Goal: Information Seeking & Learning: Understand process/instructions

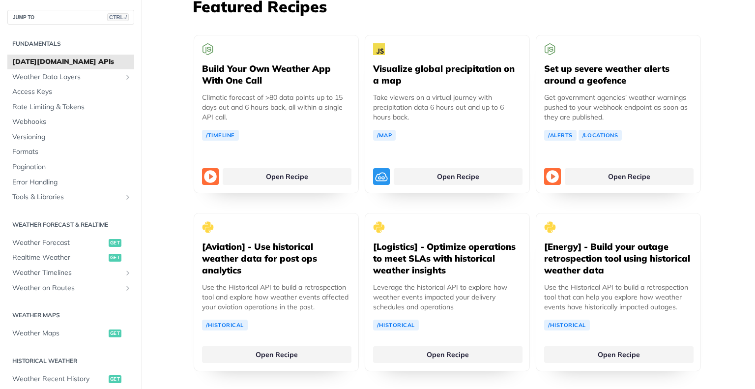
scroll to position [1743, 0]
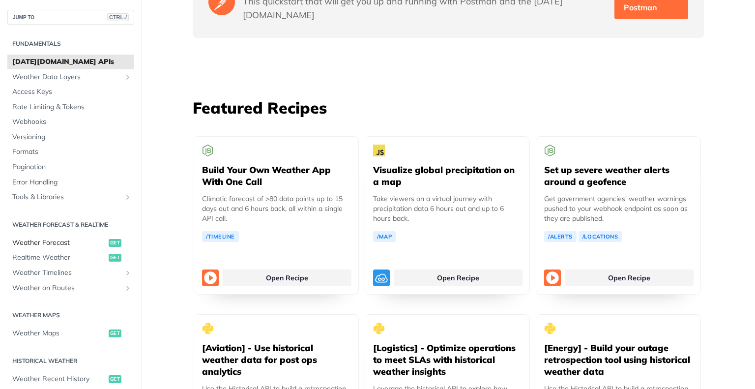
click at [52, 243] on span "Weather Forecast" at bounding box center [59, 243] width 94 height 10
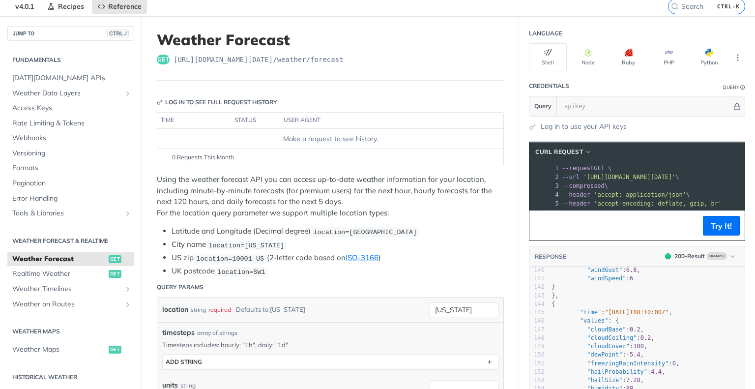
scroll to position [0, 57]
drag, startPoint x: 727, startPoint y: 174, endPoint x: 578, endPoint y: 174, distance: 149.4
click at [587, 174] on span "'https://api.tomorrow.io/v4/weather/forecast?location=new%20york'" at bounding box center [633, 176] width 92 height 7
copy span "https://api.tomorrow.io/v4/weather/forecast?location=new%20york"
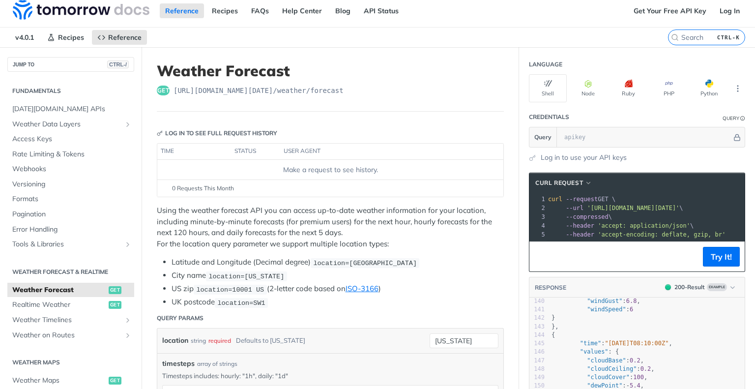
scroll to position [5, 0]
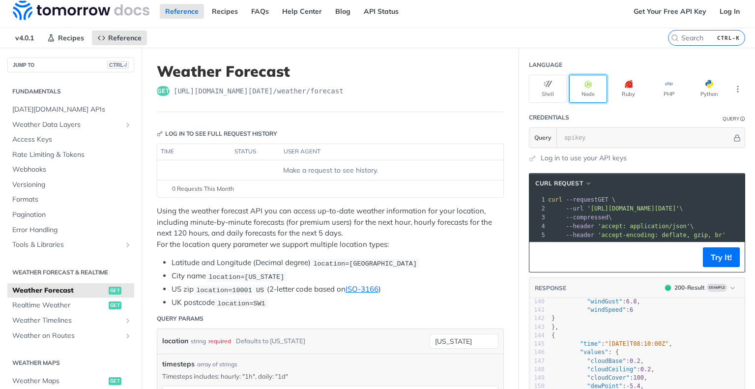
click at [579, 87] on button "Node" at bounding box center [588, 89] width 38 height 28
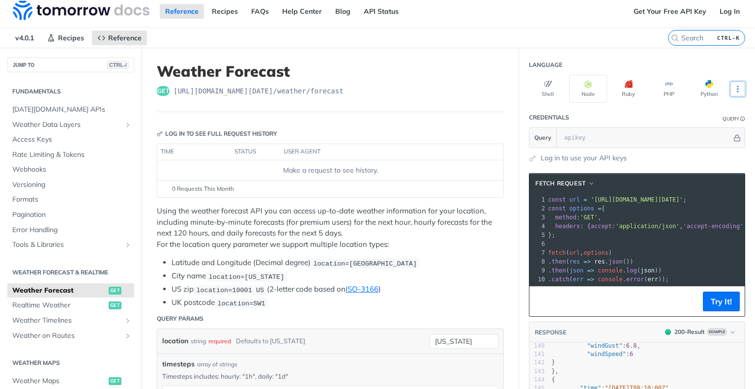
click at [730, 86] on button "More Languages" at bounding box center [737, 89] width 15 height 15
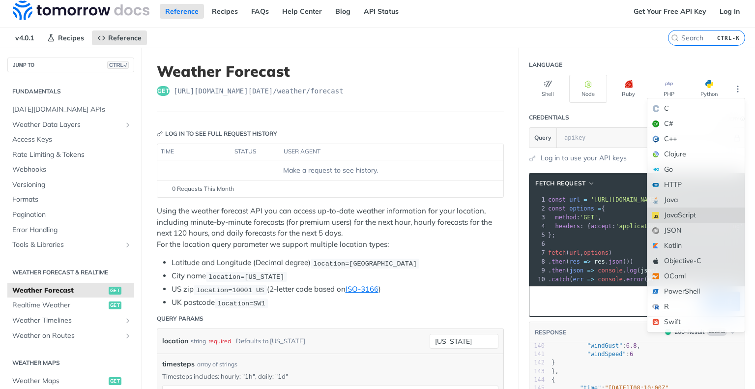
click at [683, 215] on div "JavaScript" at bounding box center [695, 214] width 97 height 15
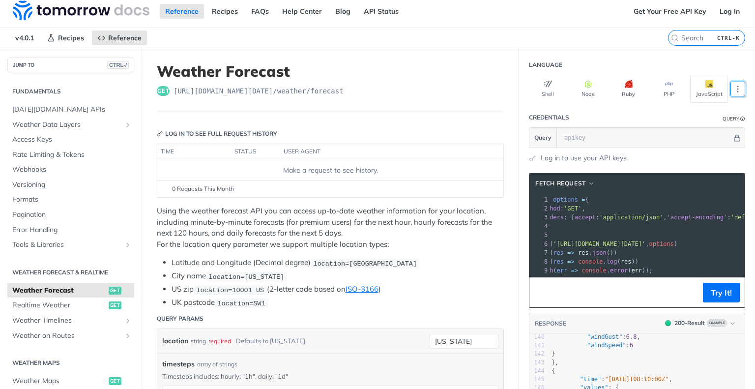
scroll to position [0, 25]
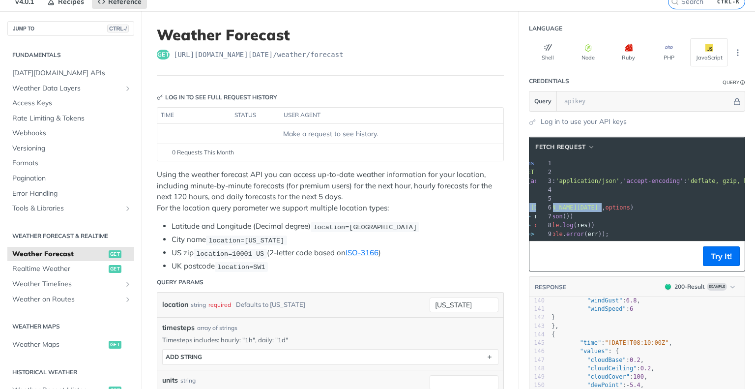
drag, startPoint x: 560, startPoint y: 206, endPoint x: 705, endPoint y: 206, distance: 144.5
click at [633, 206] on span "fetch ( 'https://api.tomorrow.io/v4/weather/forecast?location=new%20york' , opt…" at bounding box center [560, 207] width 145 height 7
copy span "'https://api.tomorrow.io/v4/weather/forecast?location=new%20york'"
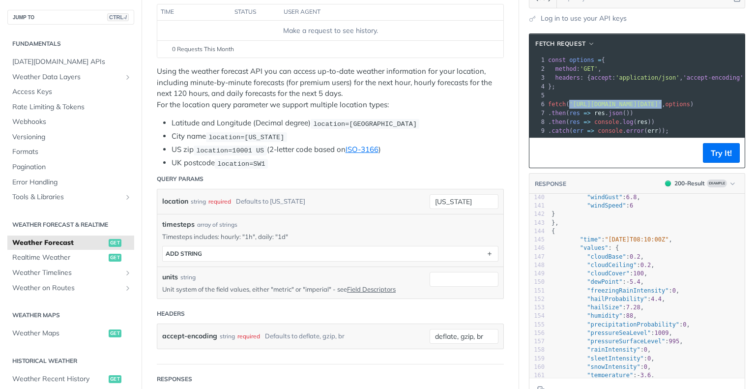
scroll to position [0, 0]
click at [710, 163] on button "Try It!" at bounding box center [721, 153] width 37 height 20
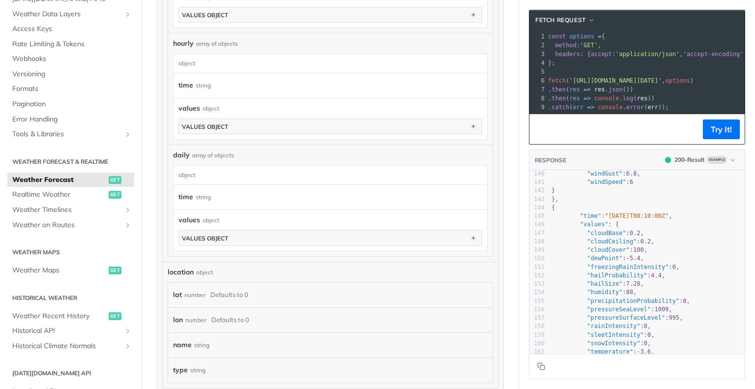
scroll to position [71, 0]
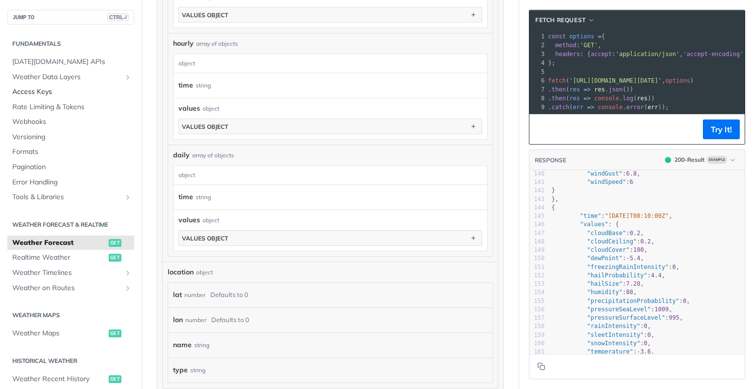
click at [31, 94] on span "Access Keys" at bounding box center [71, 92] width 119 height 10
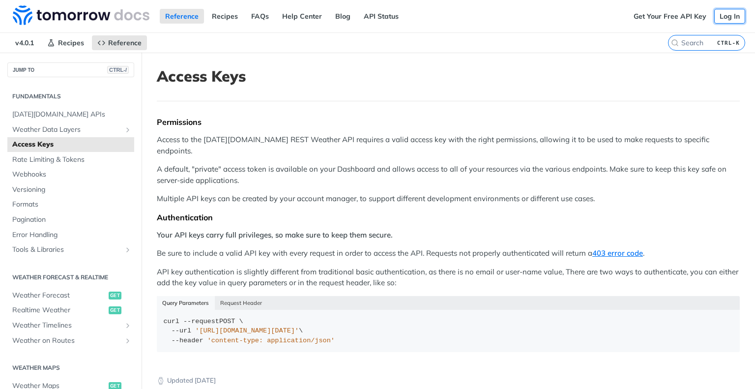
click at [722, 19] on link "Log In" at bounding box center [729, 16] width 31 height 15
click at [645, 18] on link "Get Your Free API Key" at bounding box center [670, 16] width 84 height 15
click at [714, 15] on link "Log In" at bounding box center [729, 16] width 31 height 15
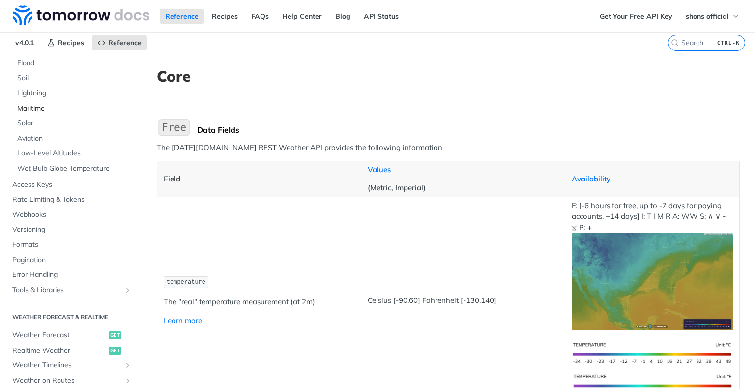
scroll to position [202, 0]
click at [48, 334] on span "Weather Forecast" at bounding box center [59, 335] width 94 height 10
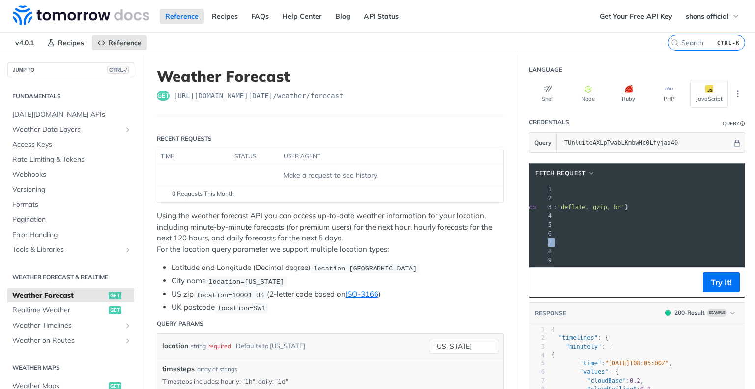
scroll to position [0, 78]
drag, startPoint x: 564, startPoint y: 231, endPoint x: 701, endPoint y: 233, distance: 137.1
click at [472, 233] on span "'https://api.tomorrow.io/v4/weather/forecast?location=new%20york&apikey=TUnluit…" at bounding box center [425, 233] width 92 height 7
copy span "https://api.tomorrow.io/v4/weather/forecast?location=new%20york&apikey=TUnluite…"
